Goal: Book appointment/travel/reservation

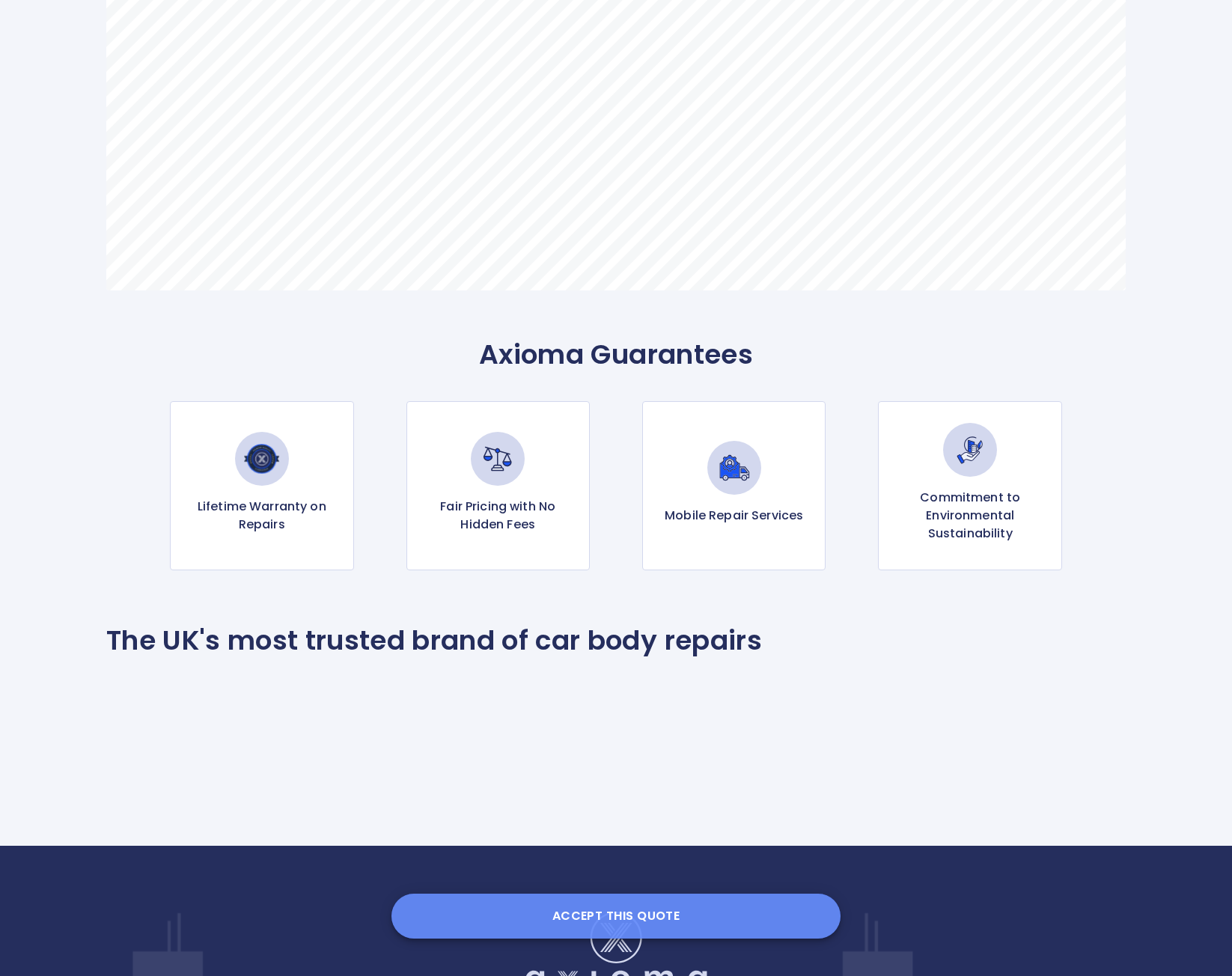
click at [626, 919] on button "Accept this Quote" at bounding box center [616, 916] width 449 height 45
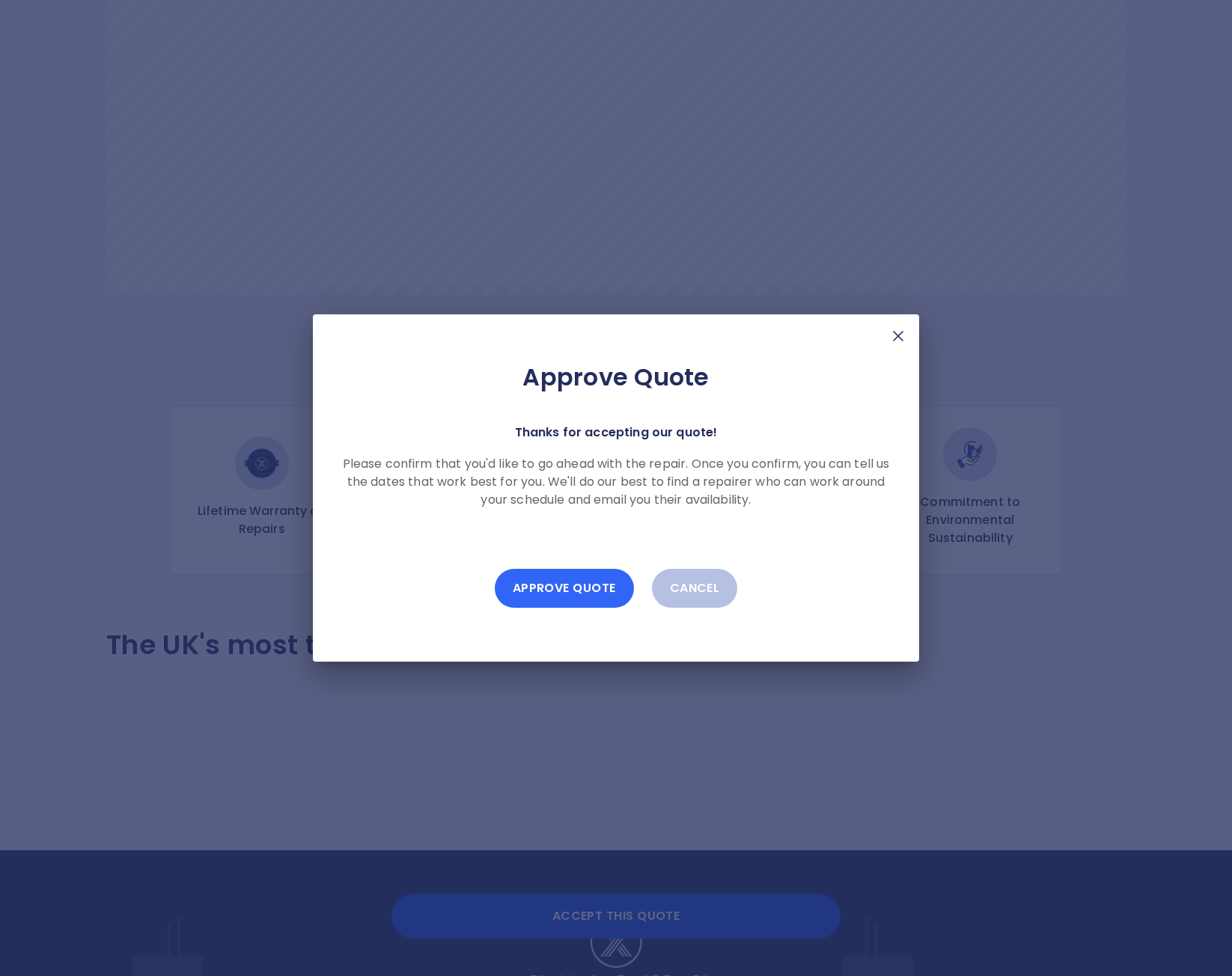
click at [571, 587] on button "Approve Quote" at bounding box center [564, 588] width 139 height 39
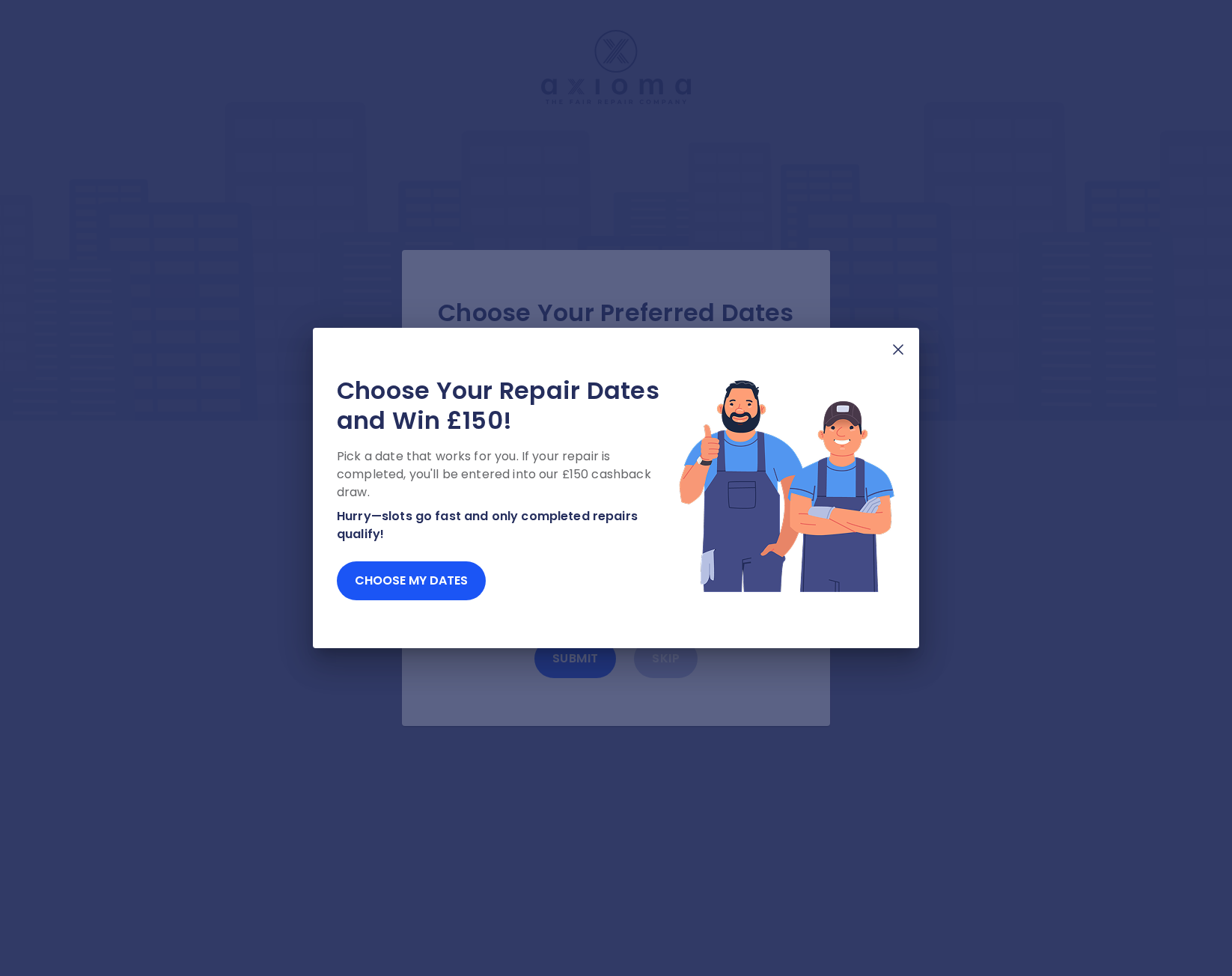
click at [769, 584] on img at bounding box center [786, 485] width 217 height 219
click at [403, 580] on button "Choose my dates" at bounding box center [411, 580] width 149 height 39
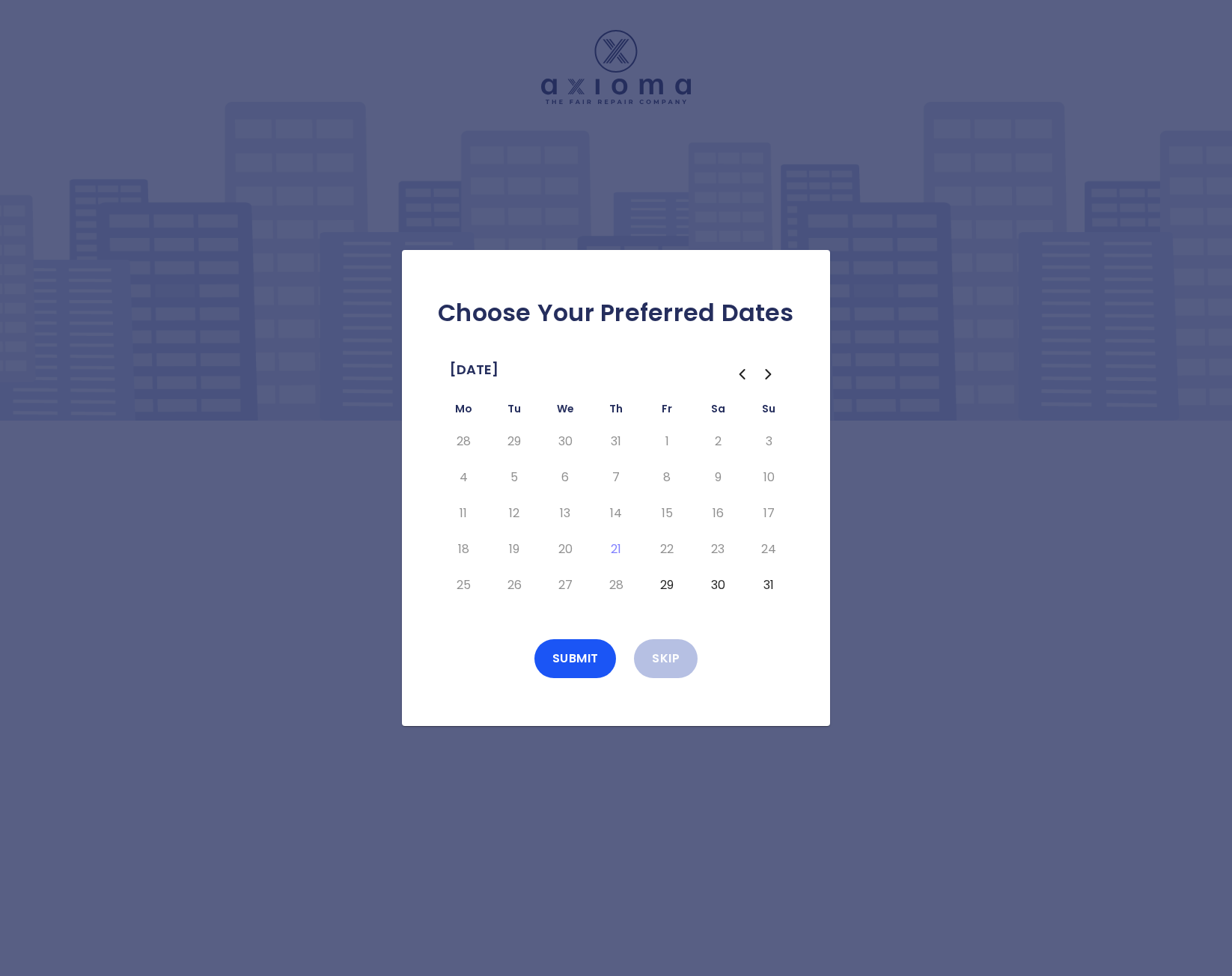
click at [770, 374] on icon "Go to the Next Month" at bounding box center [768, 374] width 5 height 9
click at [462, 440] on button "1" at bounding box center [463, 442] width 27 height 24
click at [568, 659] on button "Submit" at bounding box center [575, 658] width 83 height 39
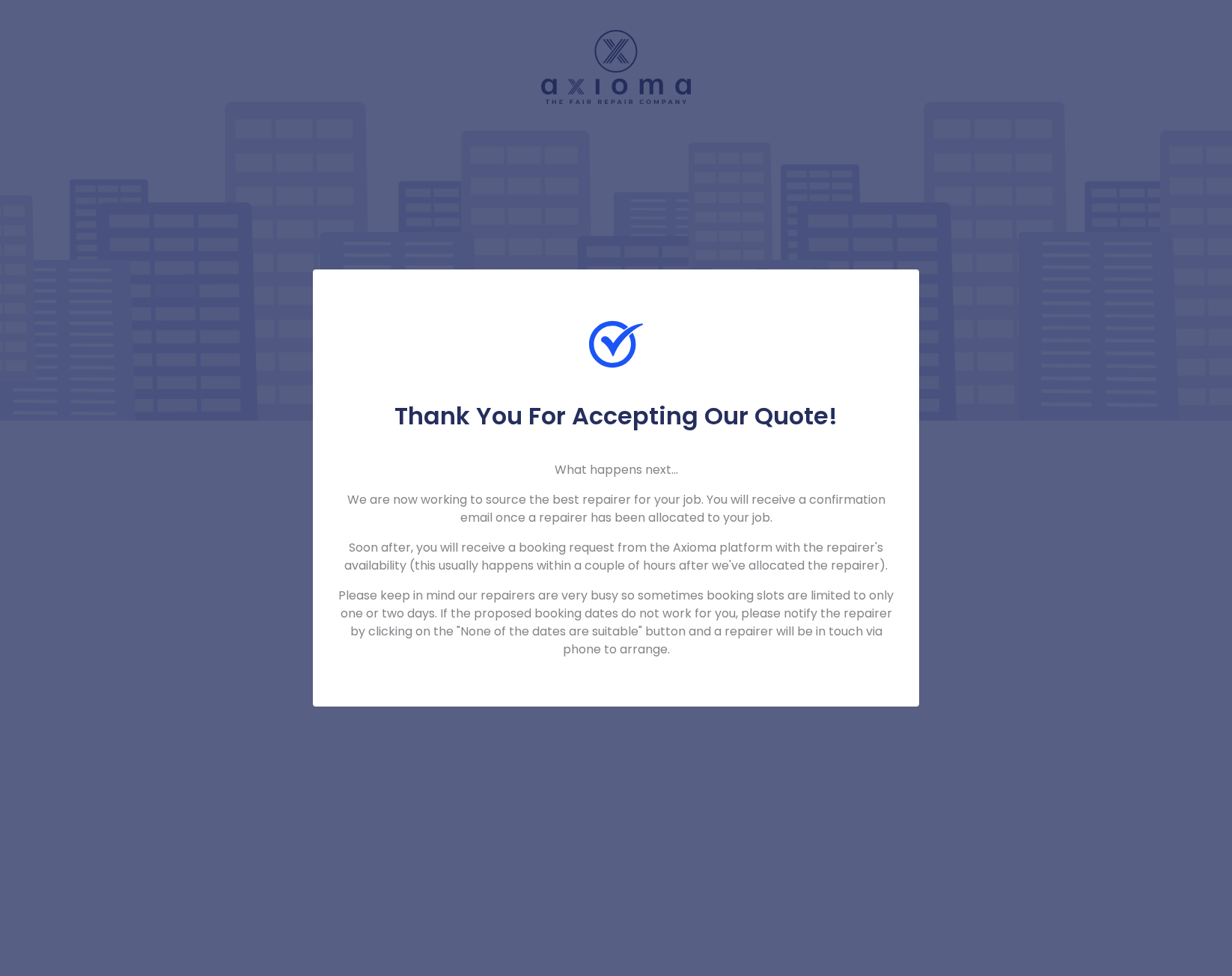
click at [564, 660] on div "Thank You For Accepting Our Quote! What happens next... We are now working to s…" at bounding box center [616, 488] width 606 height 437
click at [560, 639] on p "Please keep in mind our repairers are very busy so sometimes booking slots are …" at bounding box center [616, 622] width 558 height 72
drag, startPoint x: 559, startPoint y: 637, endPoint x: 560, endPoint y: 647, distance: 10.0
click at [560, 647] on p "Please keep in mind our repairers are very busy so sometimes booking slots are …" at bounding box center [616, 622] width 558 height 72
click at [562, 666] on div "Thank You For Accepting Our Quote! What happens next... We are now working to s…" at bounding box center [616, 488] width 606 height 437
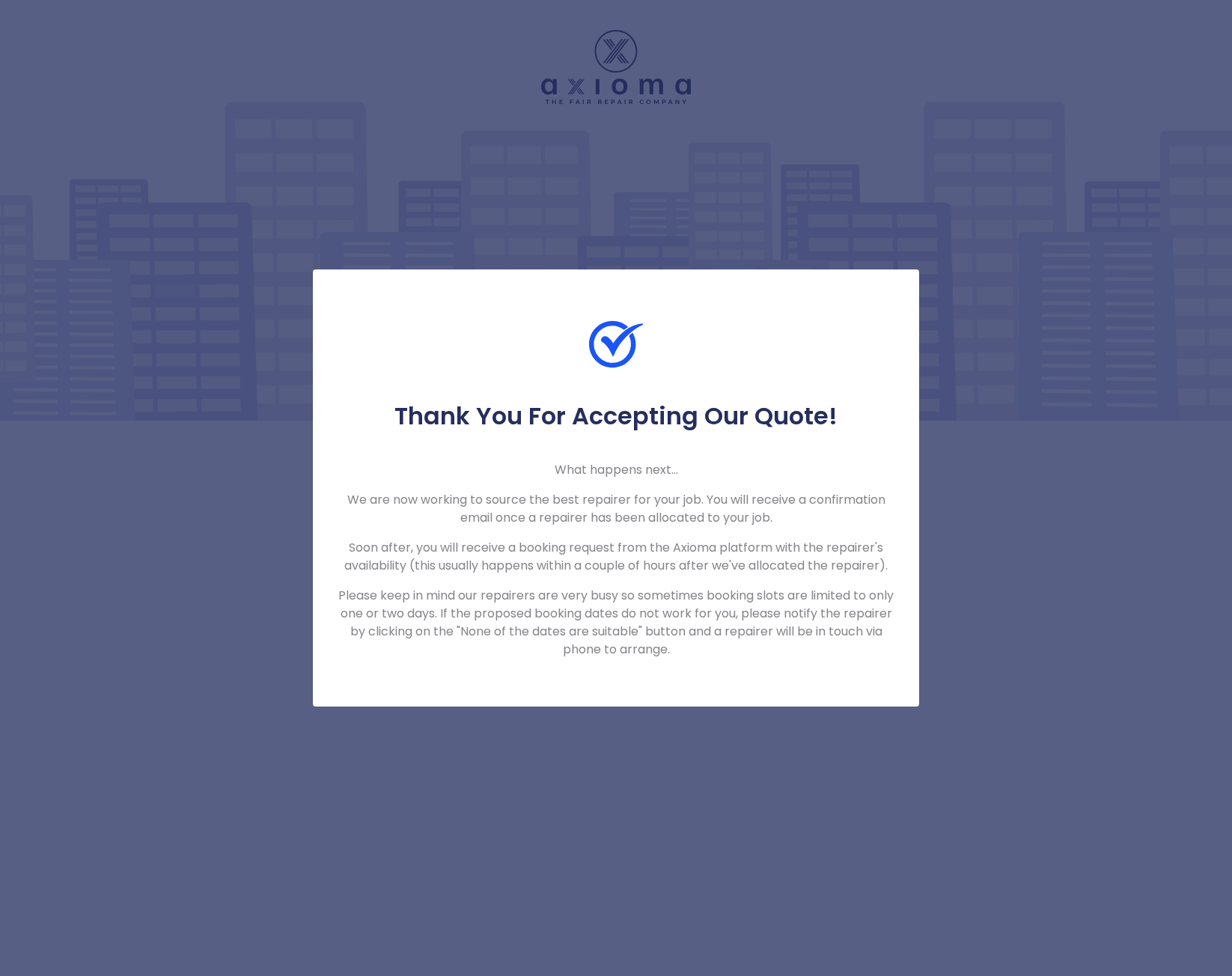
drag, startPoint x: 564, startPoint y: 666, endPoint x: 558, endPoint y: 676, distance: 11.7
click at [560, 672] on div "Thank You For Accepting Our Quote! What happens next... We are now working to s…" at bounding box center [616, 488] width 606 height 437
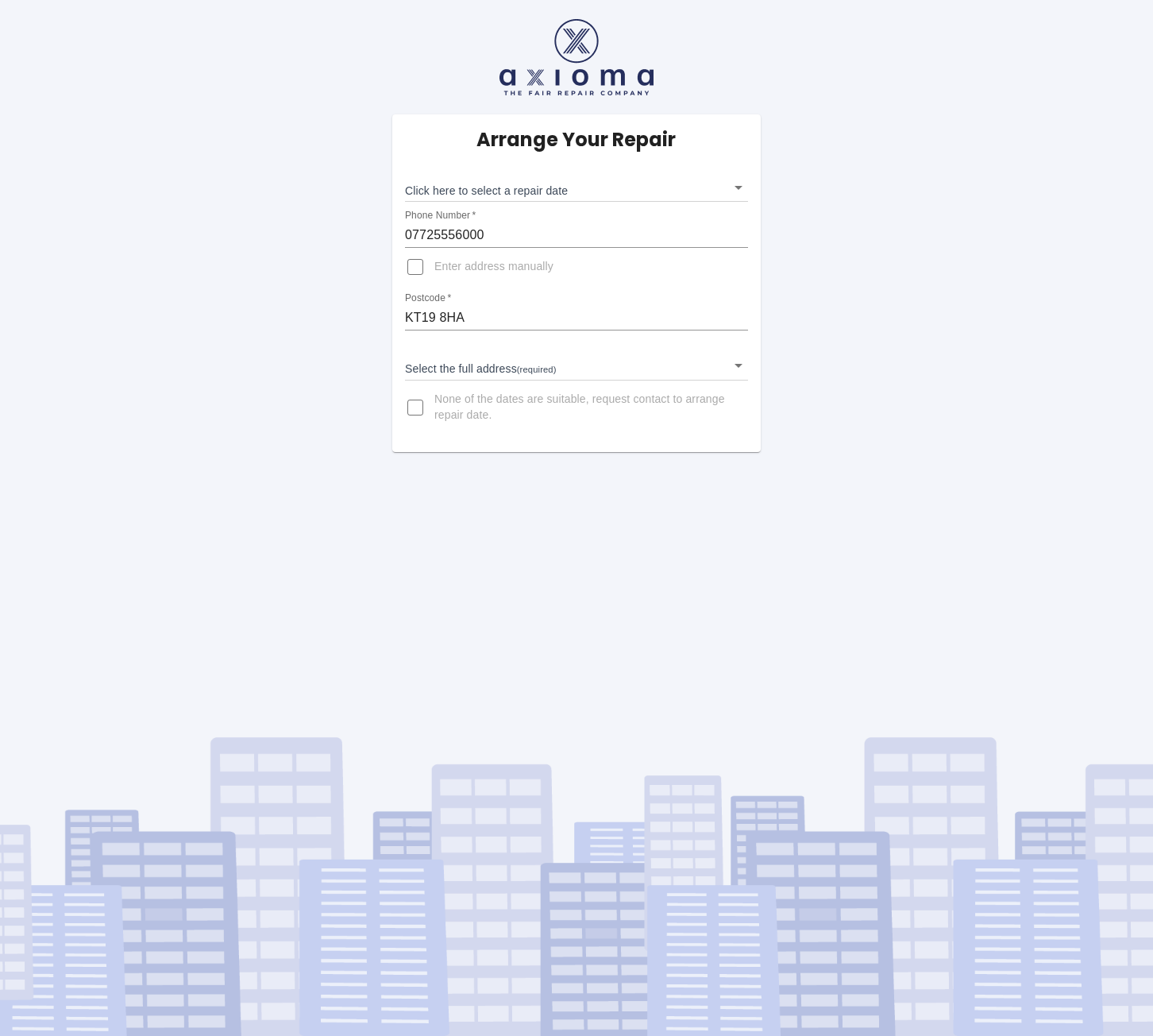
click at [741, 368] on body "Arrange Your Repair Click here to select a repair date ​ Phone Number   * 07725…" at bounding box center [576, 518] width 1153 height 1036
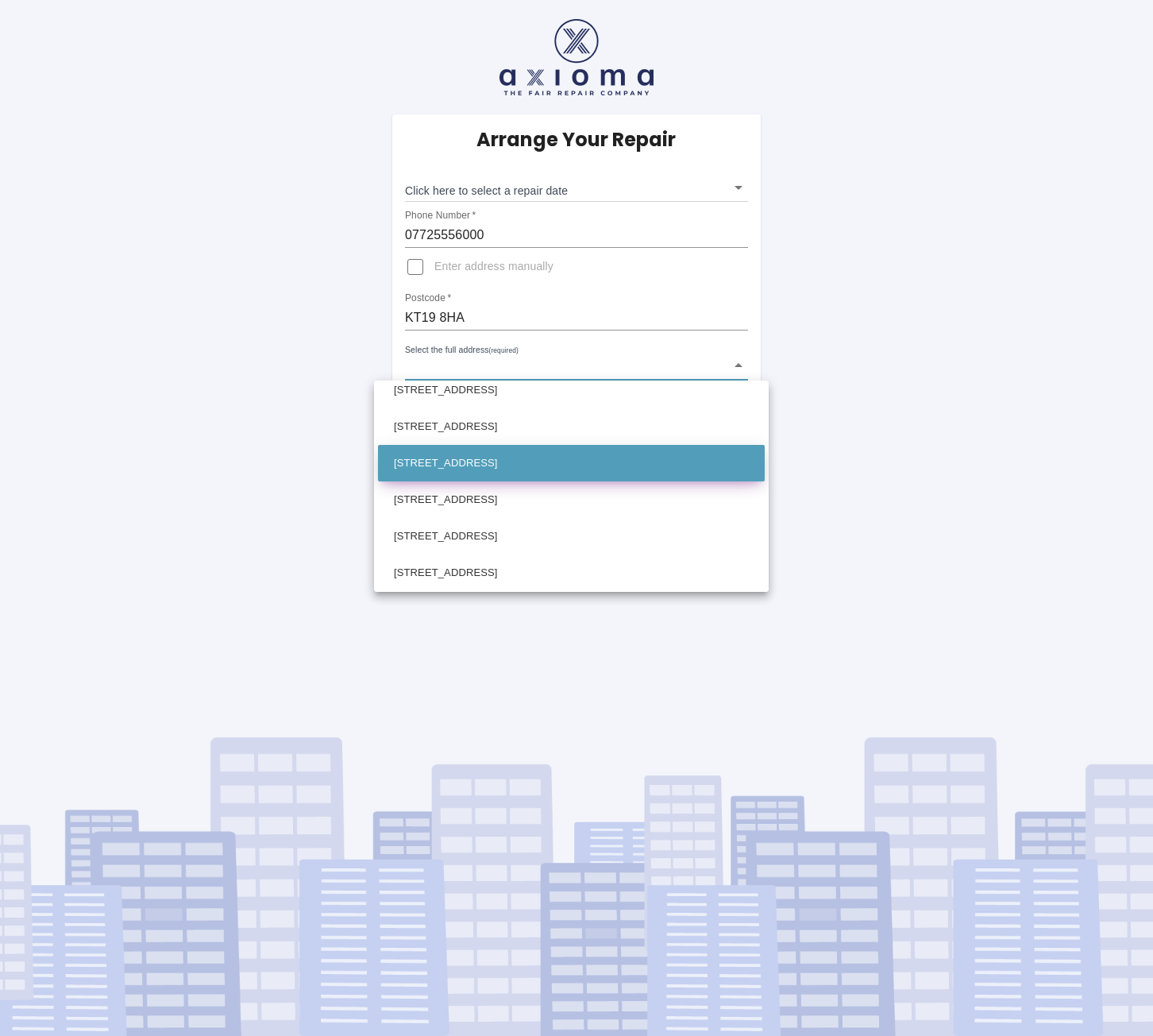
scroll to position [310, 0]
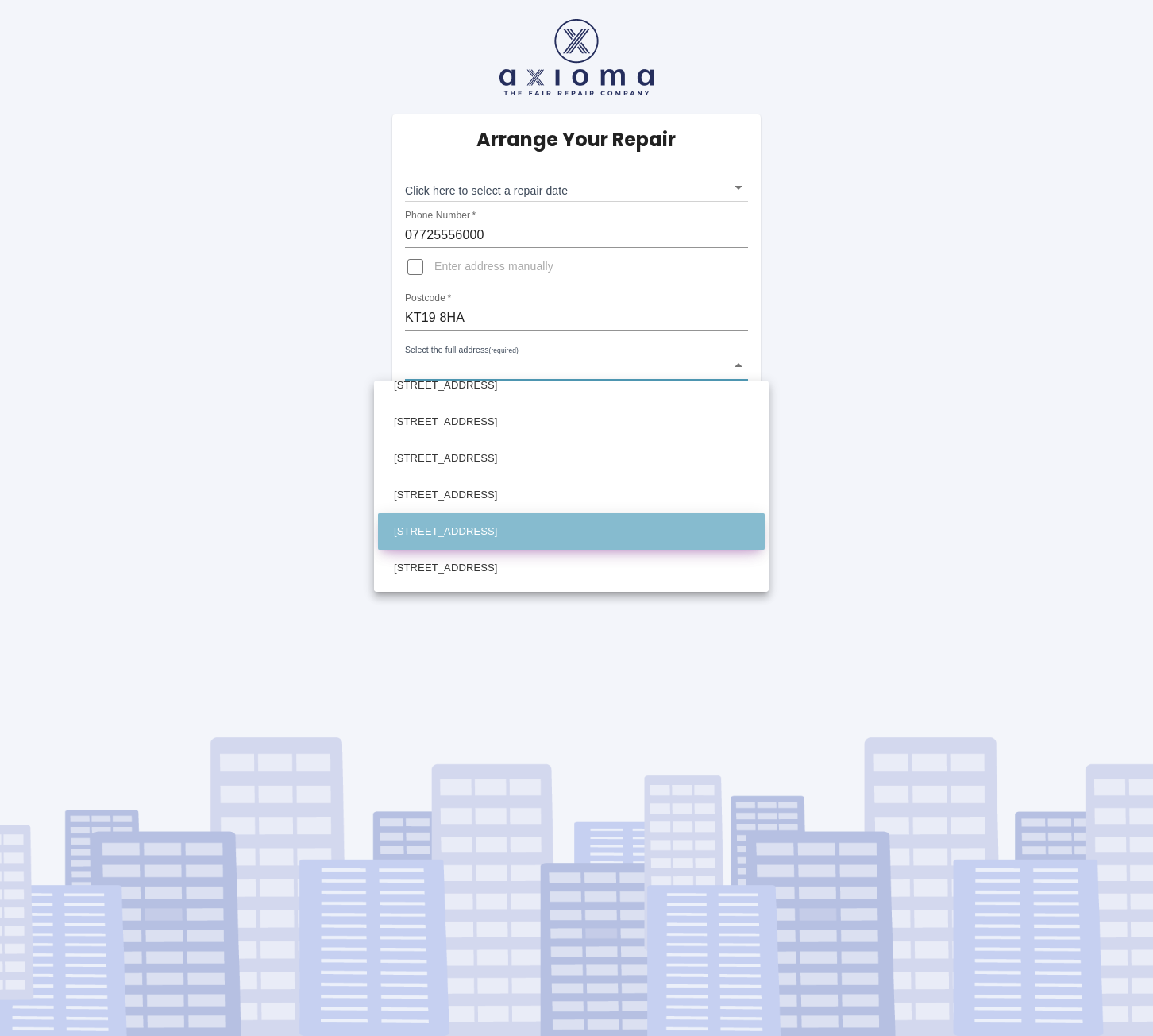
click at [525, 526] on li "50 Temple Road Epsom Surrey" at bounding box center [571, 531] width 387 height 36
type input "50 Temple Road Epsom Surrey"
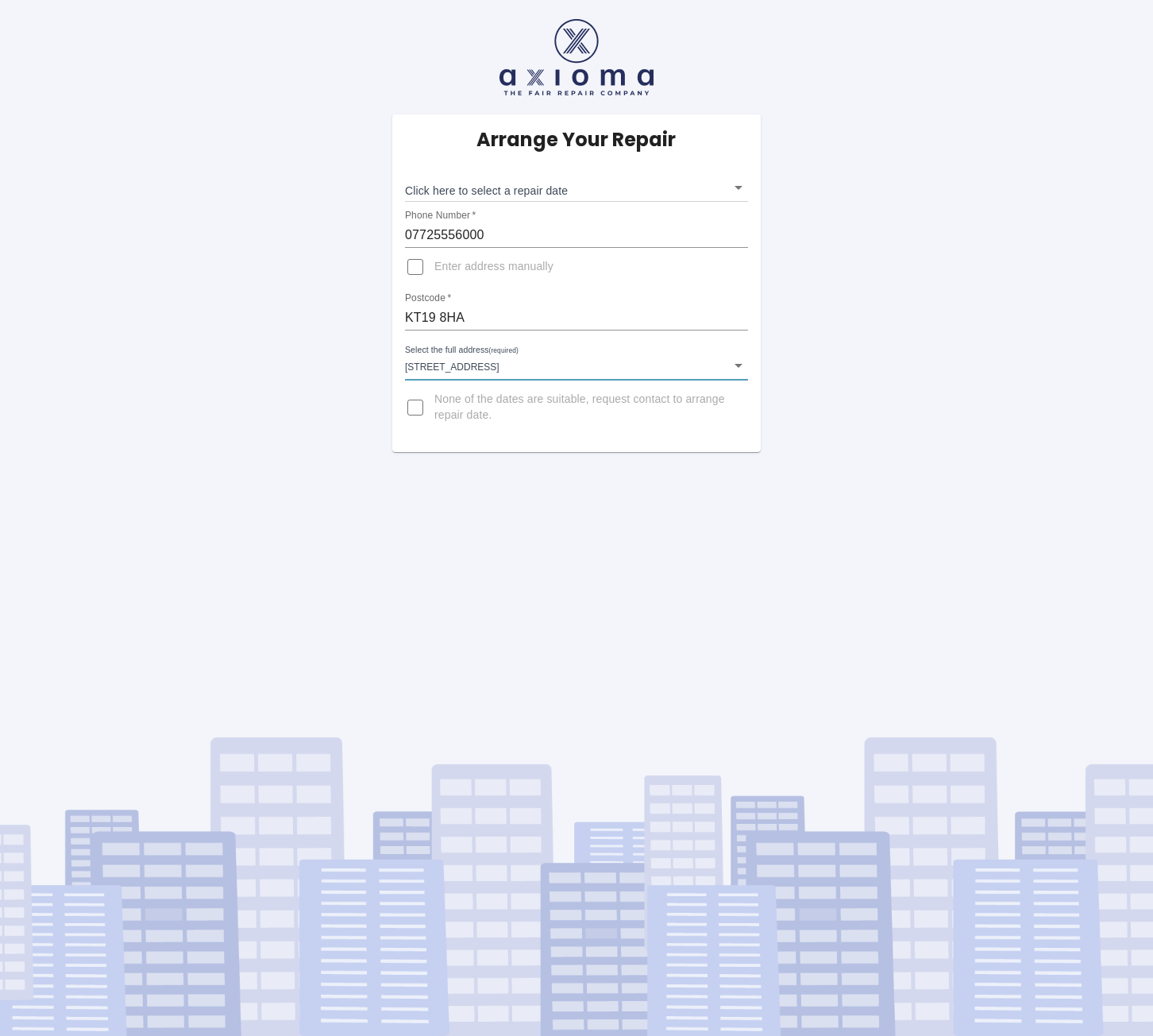
scroll to position [308, 0]
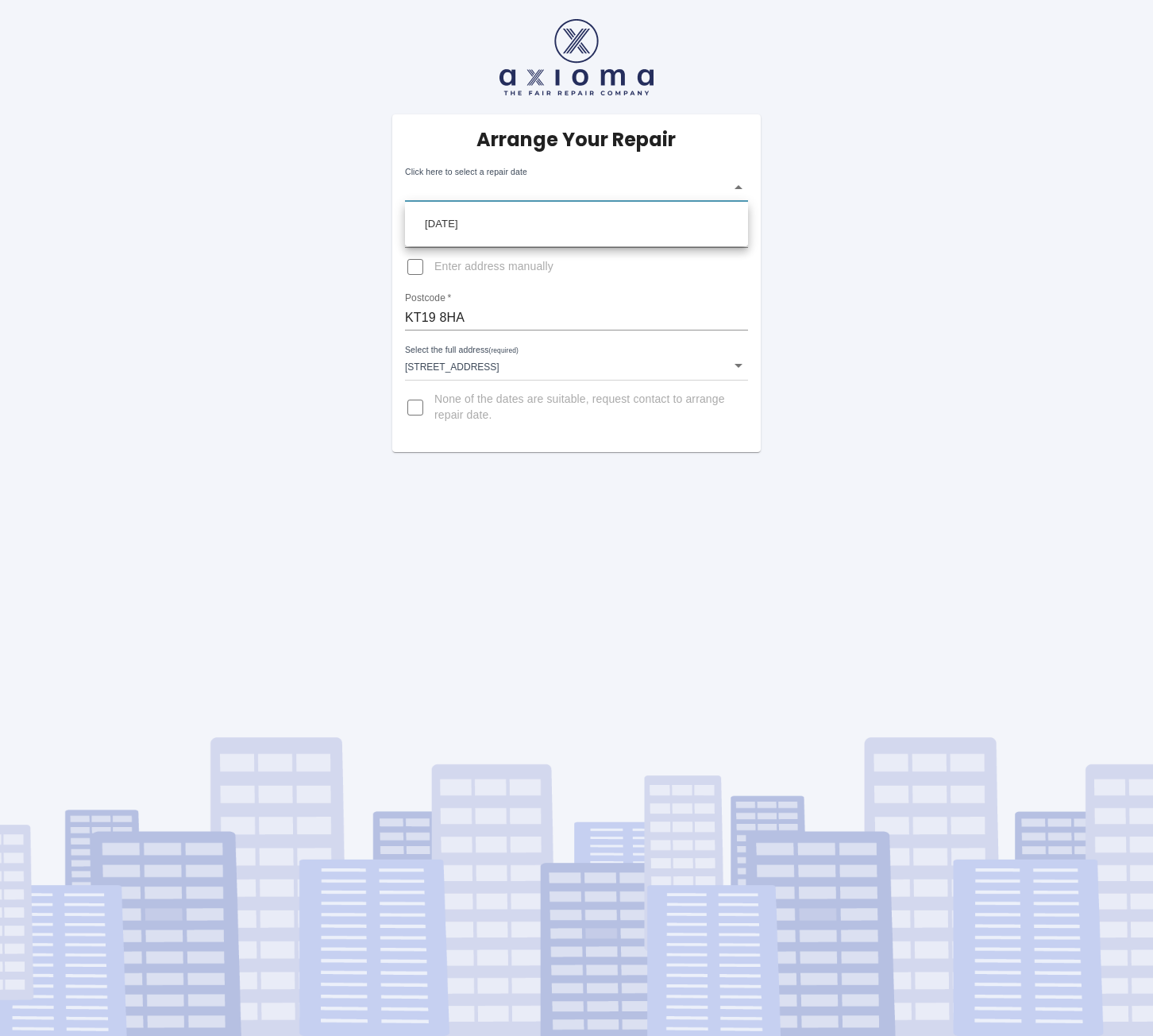
click at [726, 188] on body "Arrange Your Repair Click here to select a repair date ​ Phone Number   * 07725…" at bounding box center [576, 518] width 1153 height 1036
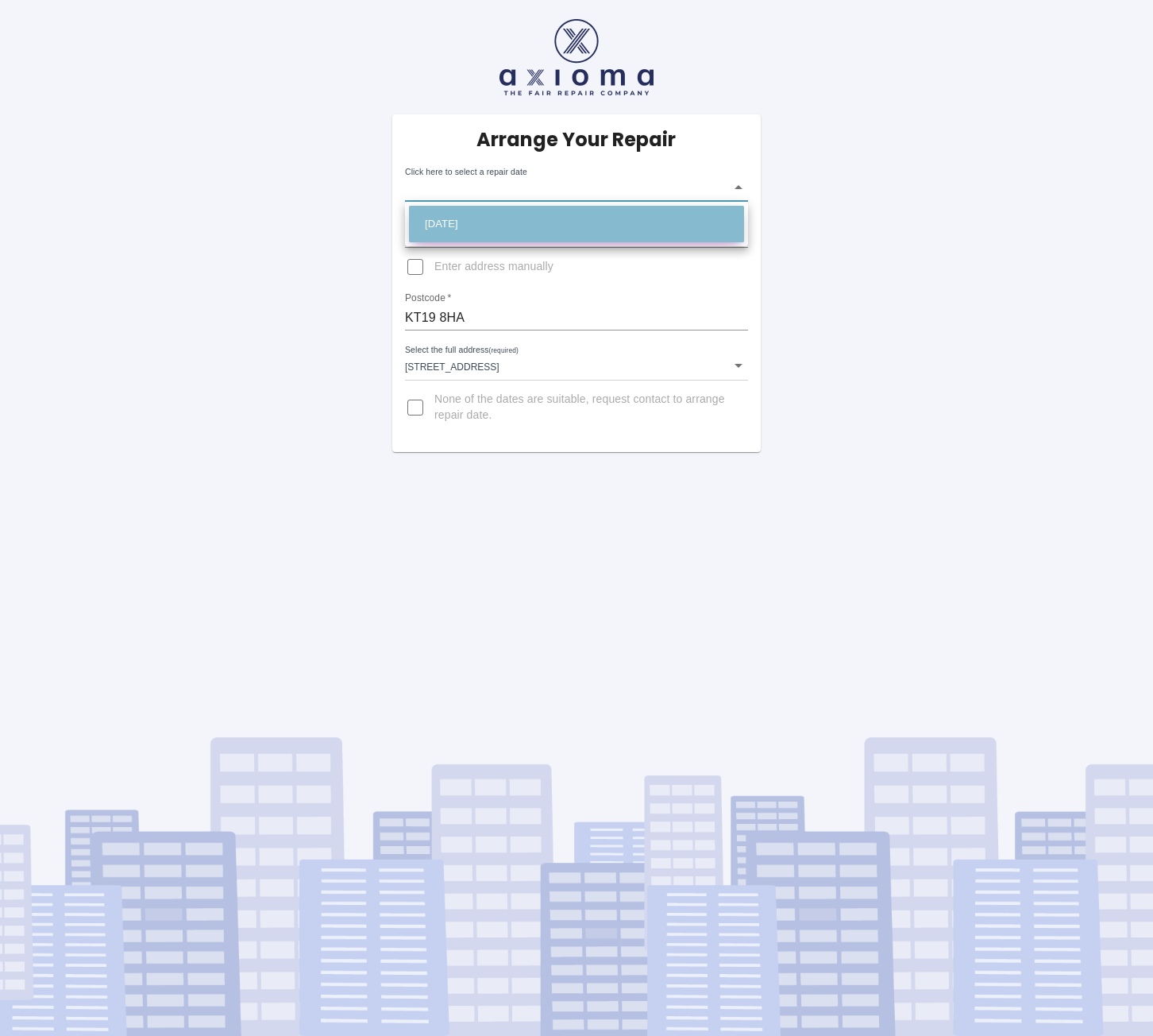
click at [486, 224] on li "Mon Sep 01 2025" at bounding box center [576, 224] width 335 height 36
type input "2025-09-01T00:00:00.000Z"
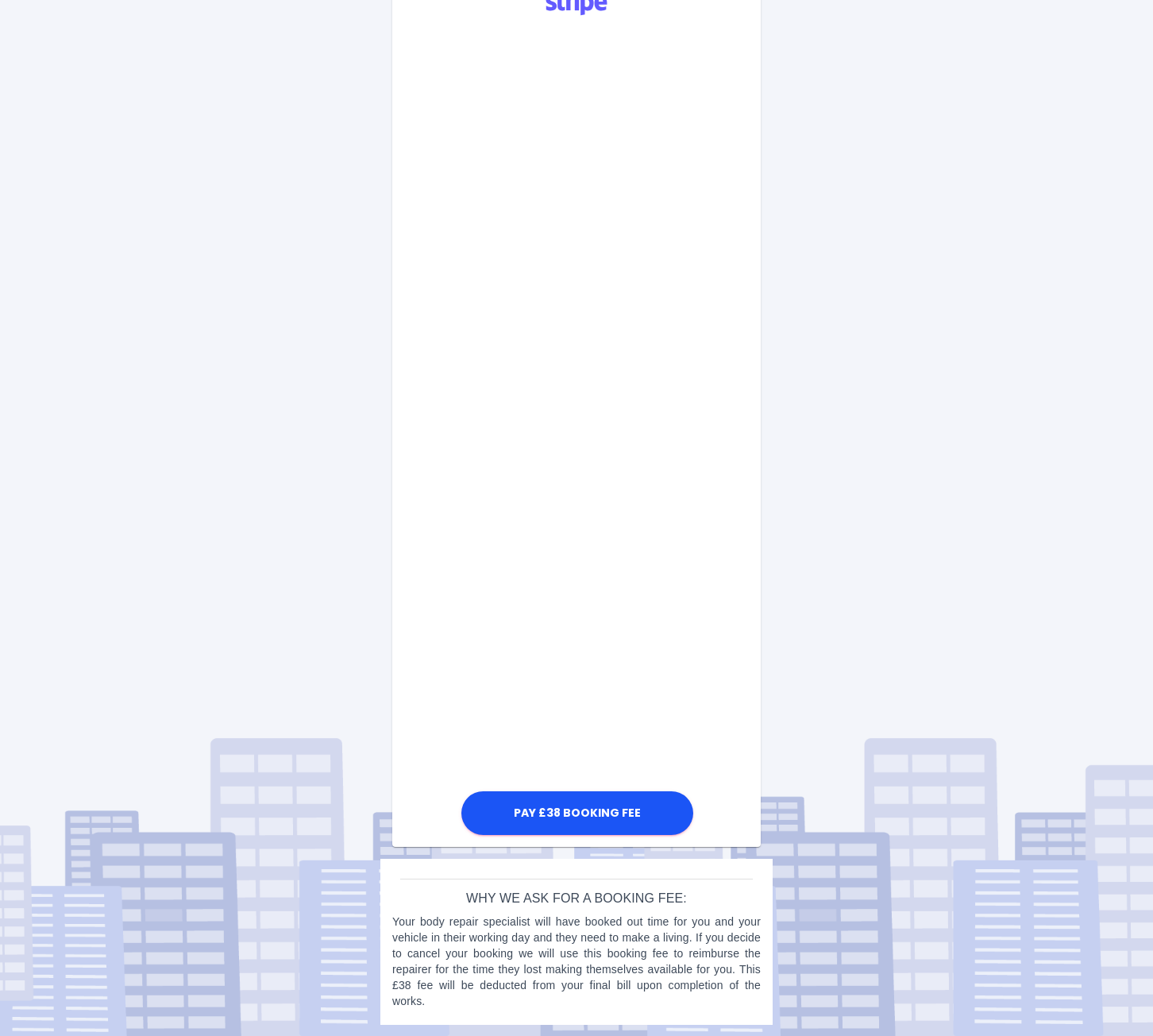
scroll to position [483, 0]
click at [560, 811] on button "Pay £38 Booking Fee" at bounding box center [577, 813] width 232 height 44
